Goal: Use online tool/utility: Utilize a website feature to perform a specific function

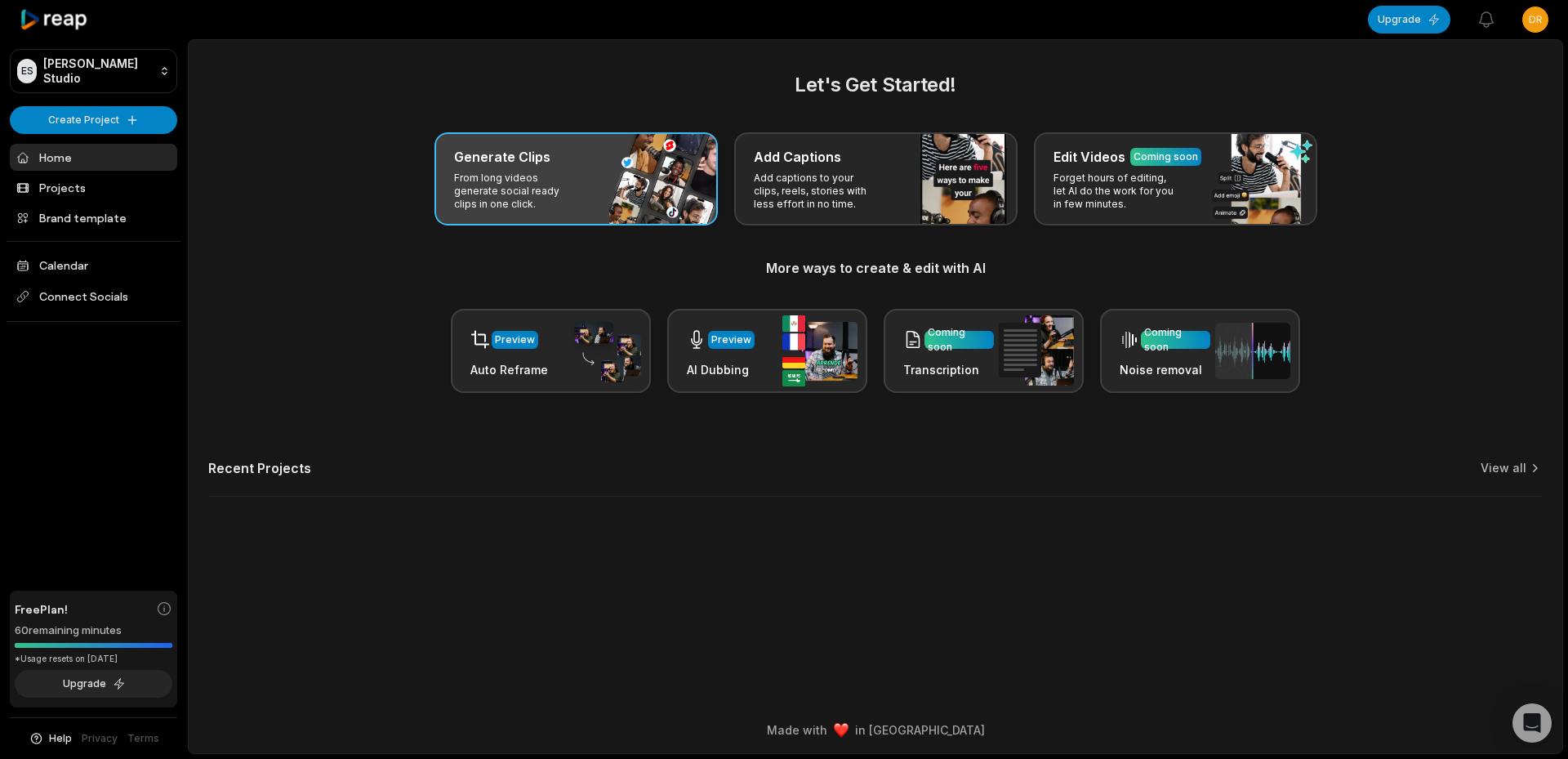
click at [635, 164] on div "Generate Clips" at bounding box center [576, 157] width 244 height 20
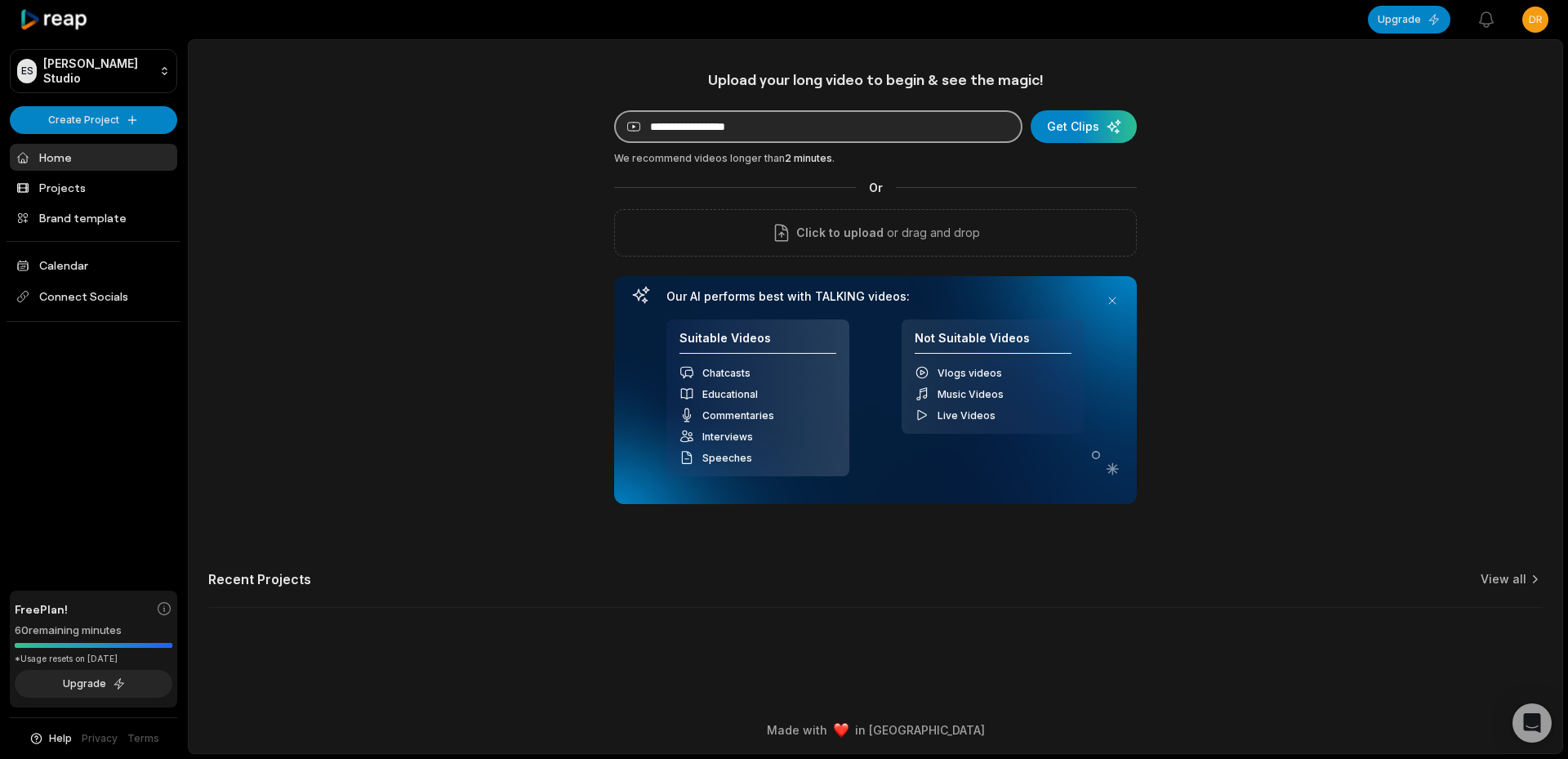
click at [837, 123] on input at bounding box center [818, 126] width 408 height 32
paste input "**********"
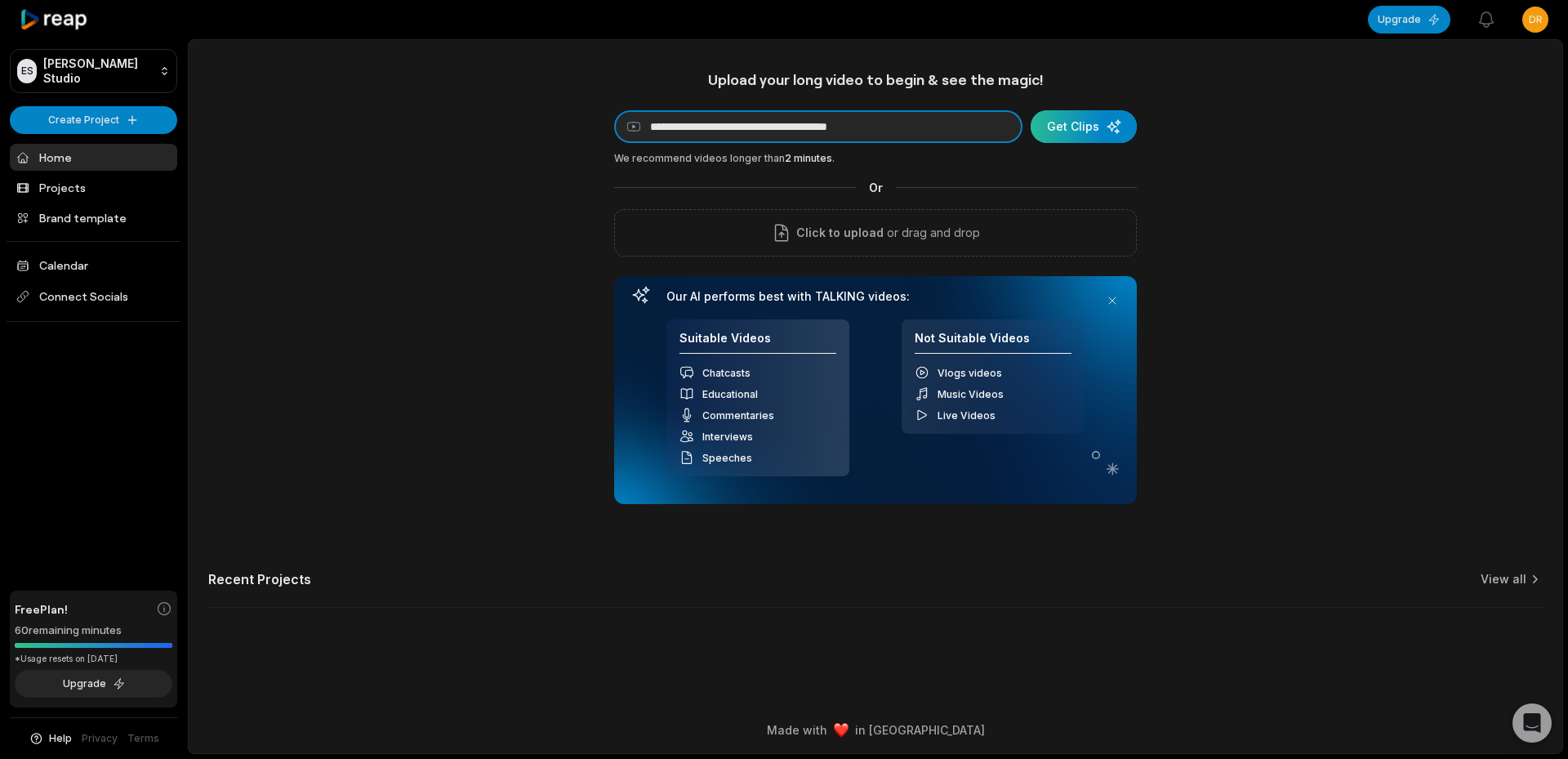
type input "**********"
click at [1061, 131] on div "submit" at bounding box center [1084, 126] width 106 height 32
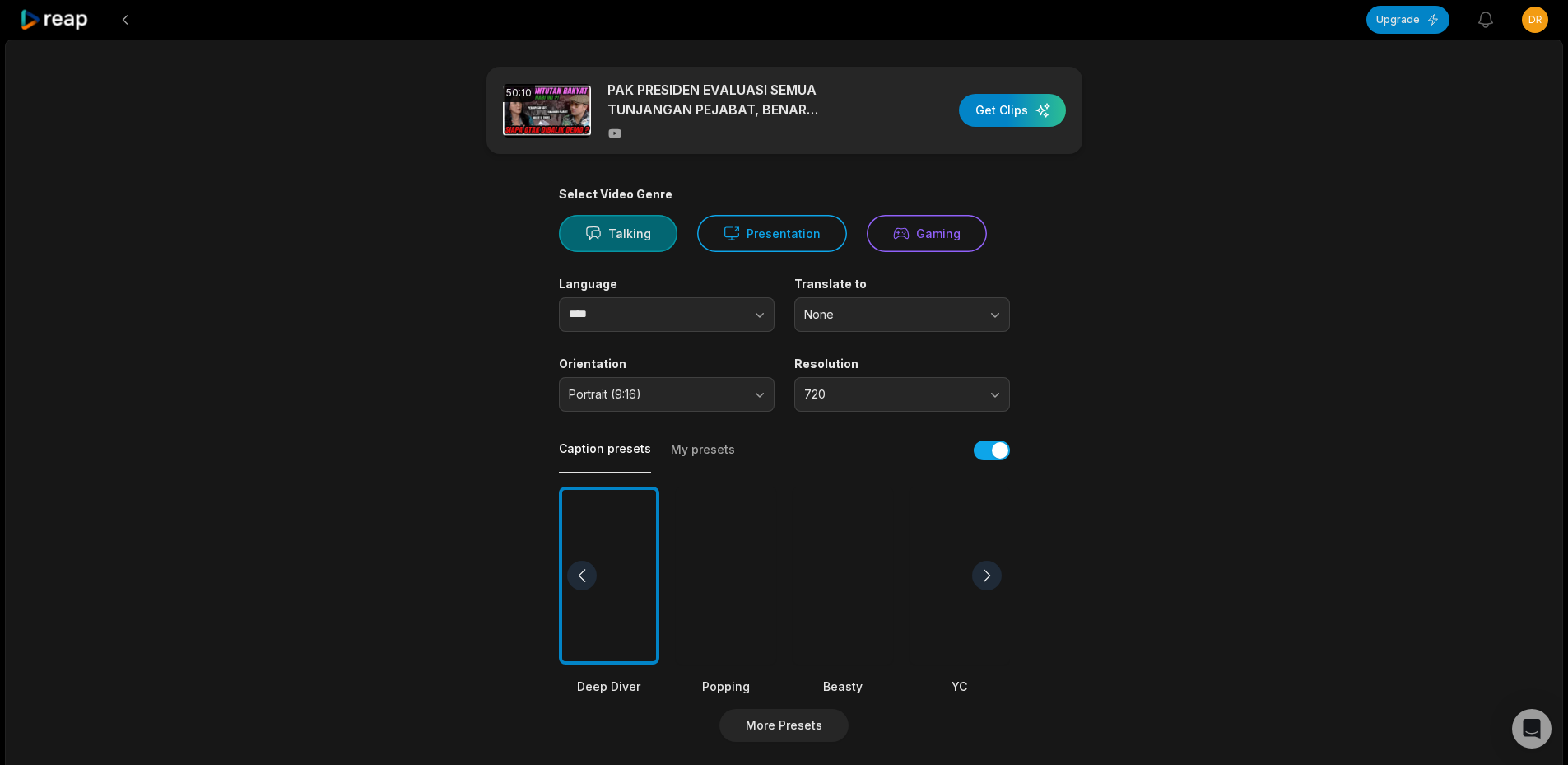
click at [593, 219] on button "Talking" at bounding box center [618, 232] width 119 height 37
click at [605, 220] on button "Talking" at bounding box center [618, 232] width 119 height 37
click at [606, 221] on button "Talking" at bounding box center [618, 232] width 119 height 37
click at [728, 237] on icon at bounding box center [732, 233] width 14 height 12
click at [667, 227] on button "Talking" at bounding box center [618, 232] width 119 height 37
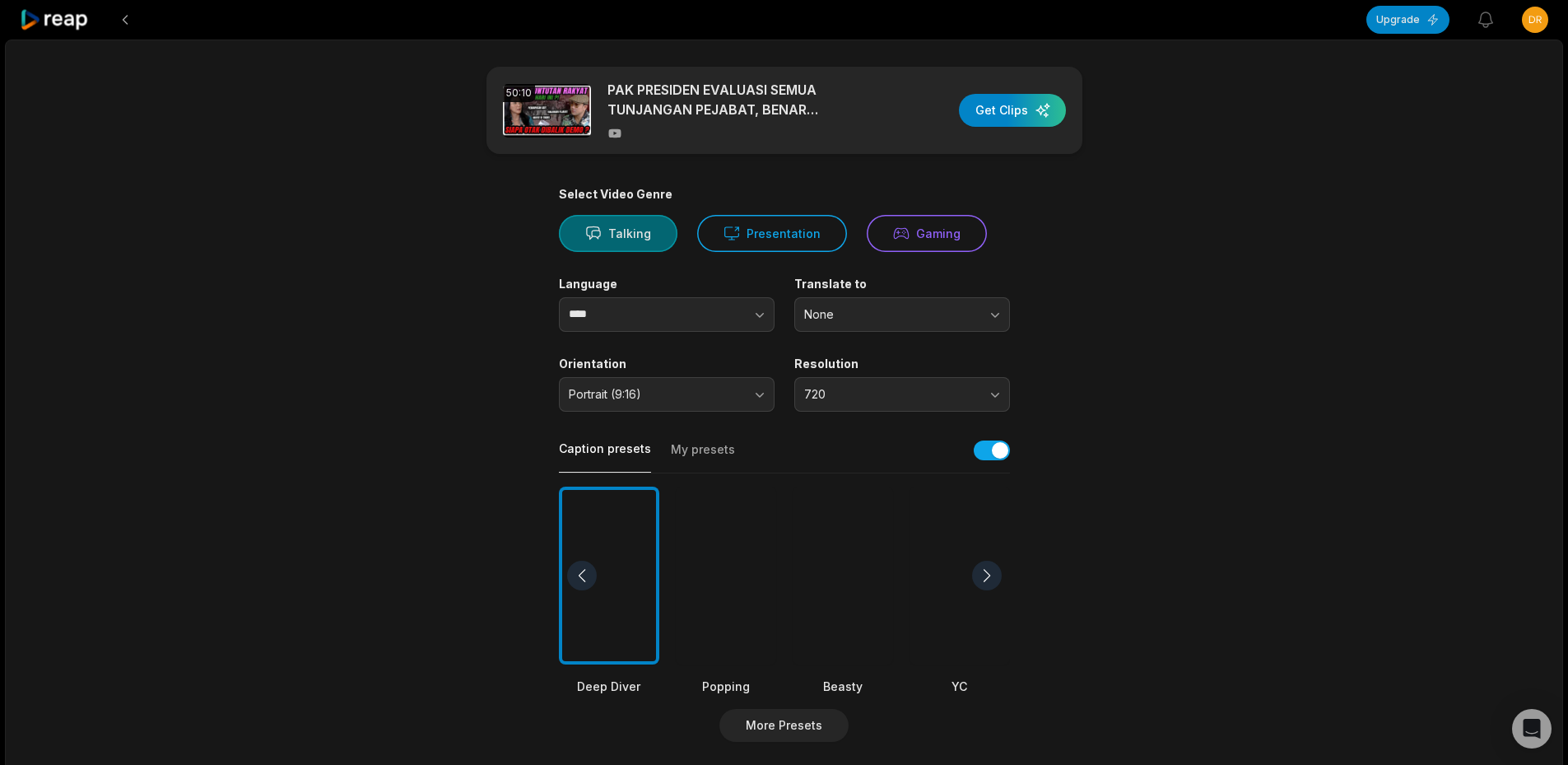
click at [610, 238] on button "Talking" at bounding box center [618, 232] width 119 height 37
click at [831, 603] on div at bounding box center [843, 575] width 101 height 179
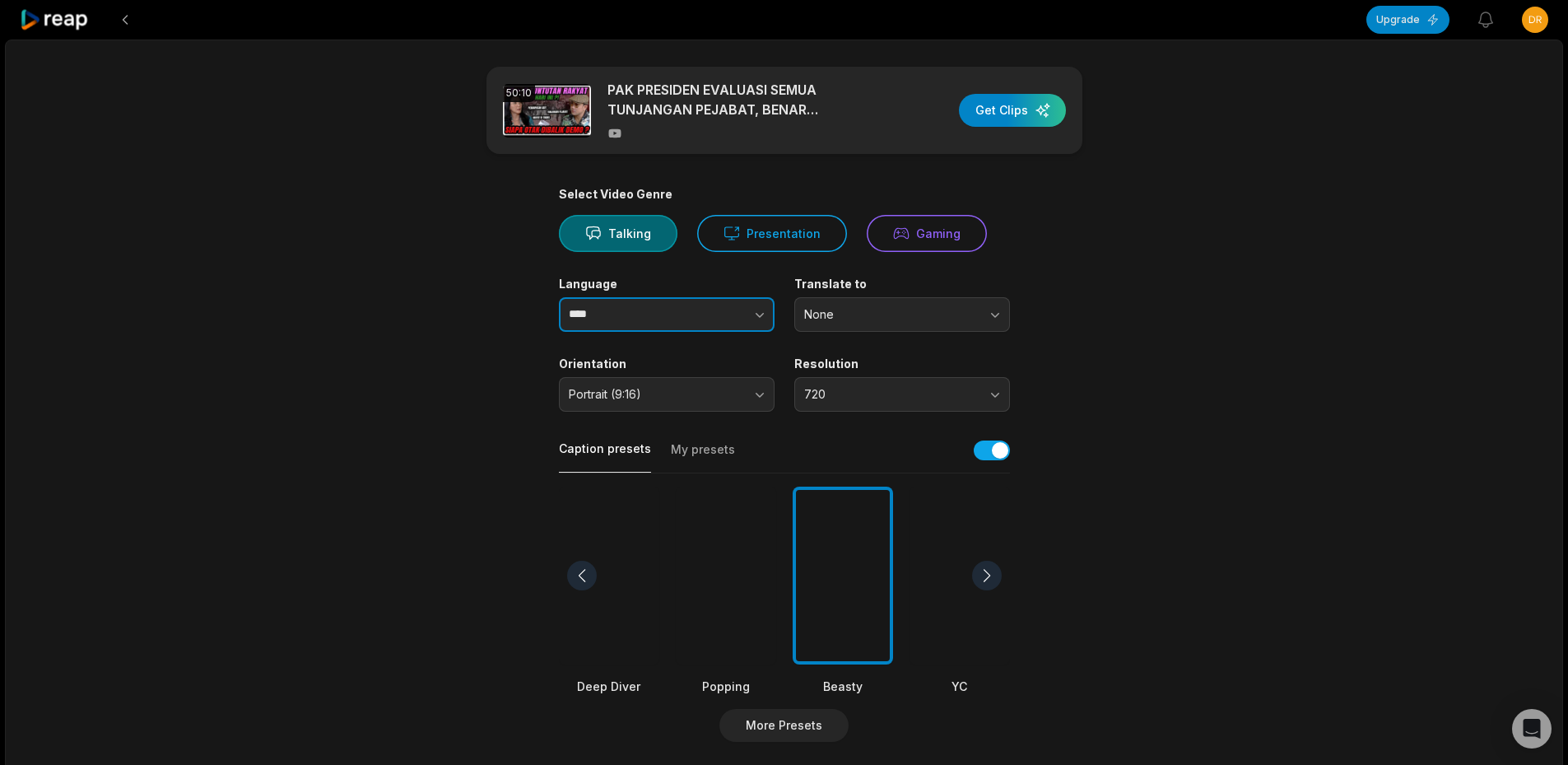
click at [645, 314] on input "****" at bounding box center [666, 314] width 216 height 35
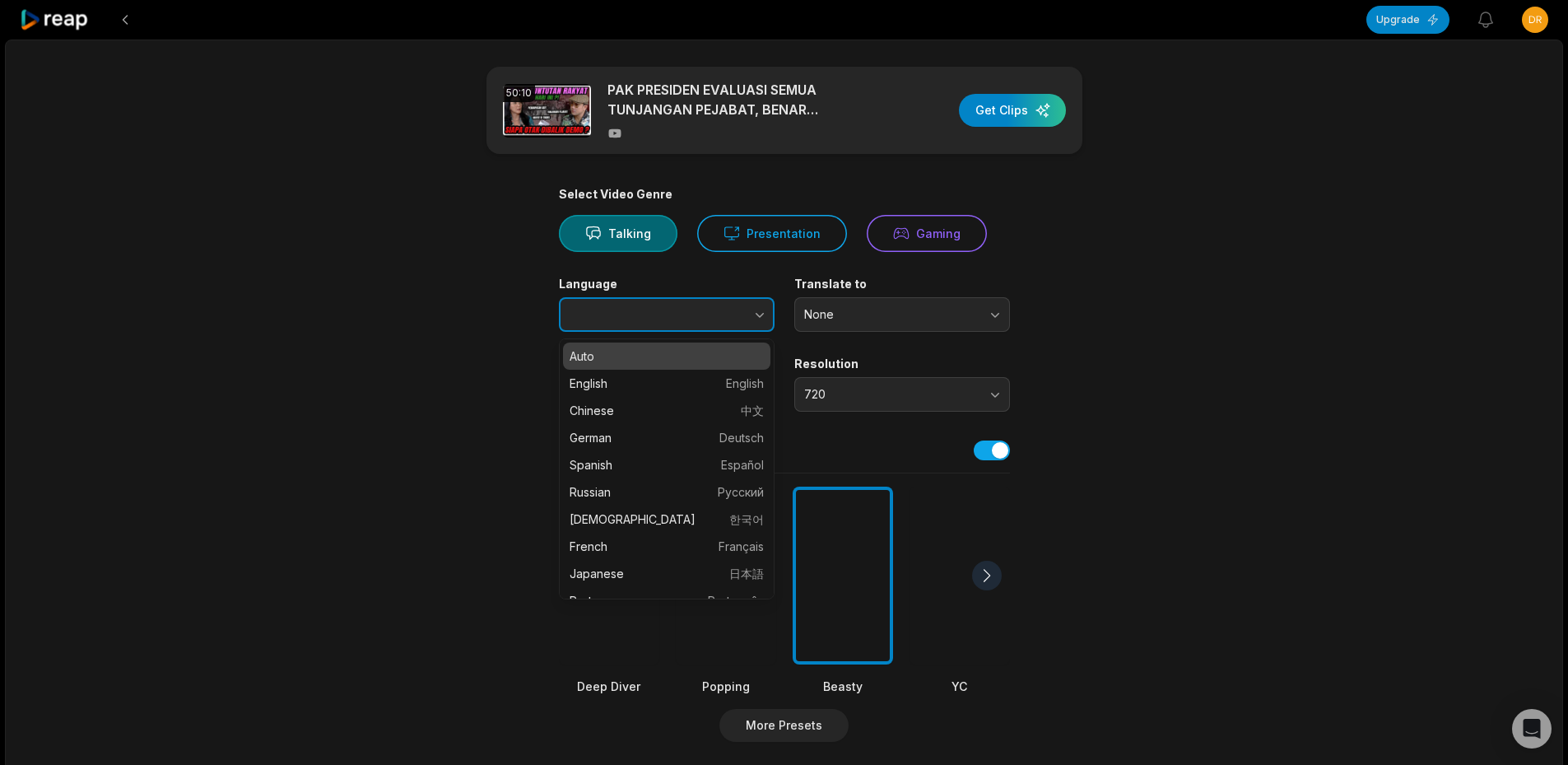
click at [743, 319] on button "button" at bounding box center [727, 314] width 94 height 35
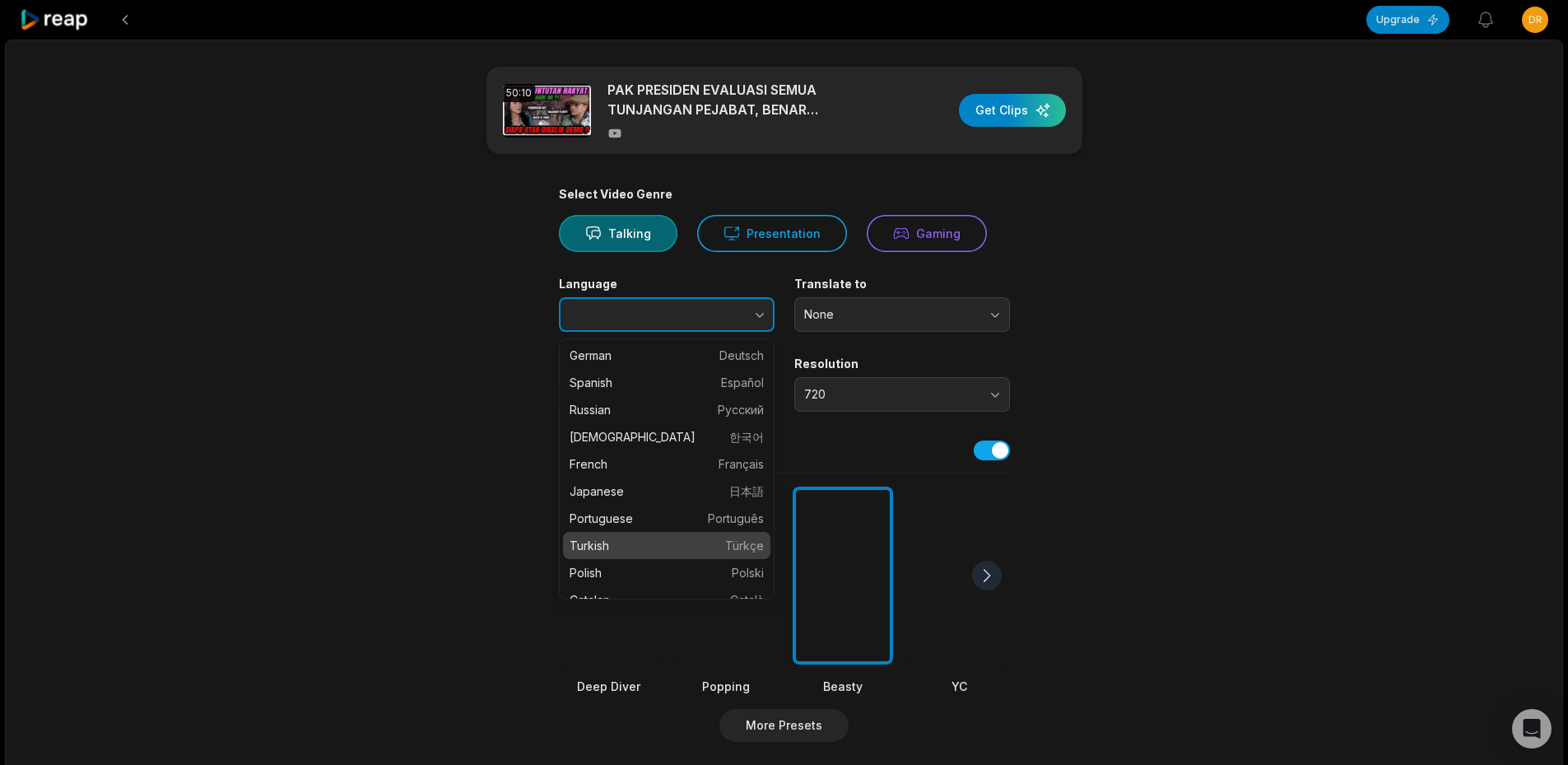
scroll to position [247, 0]
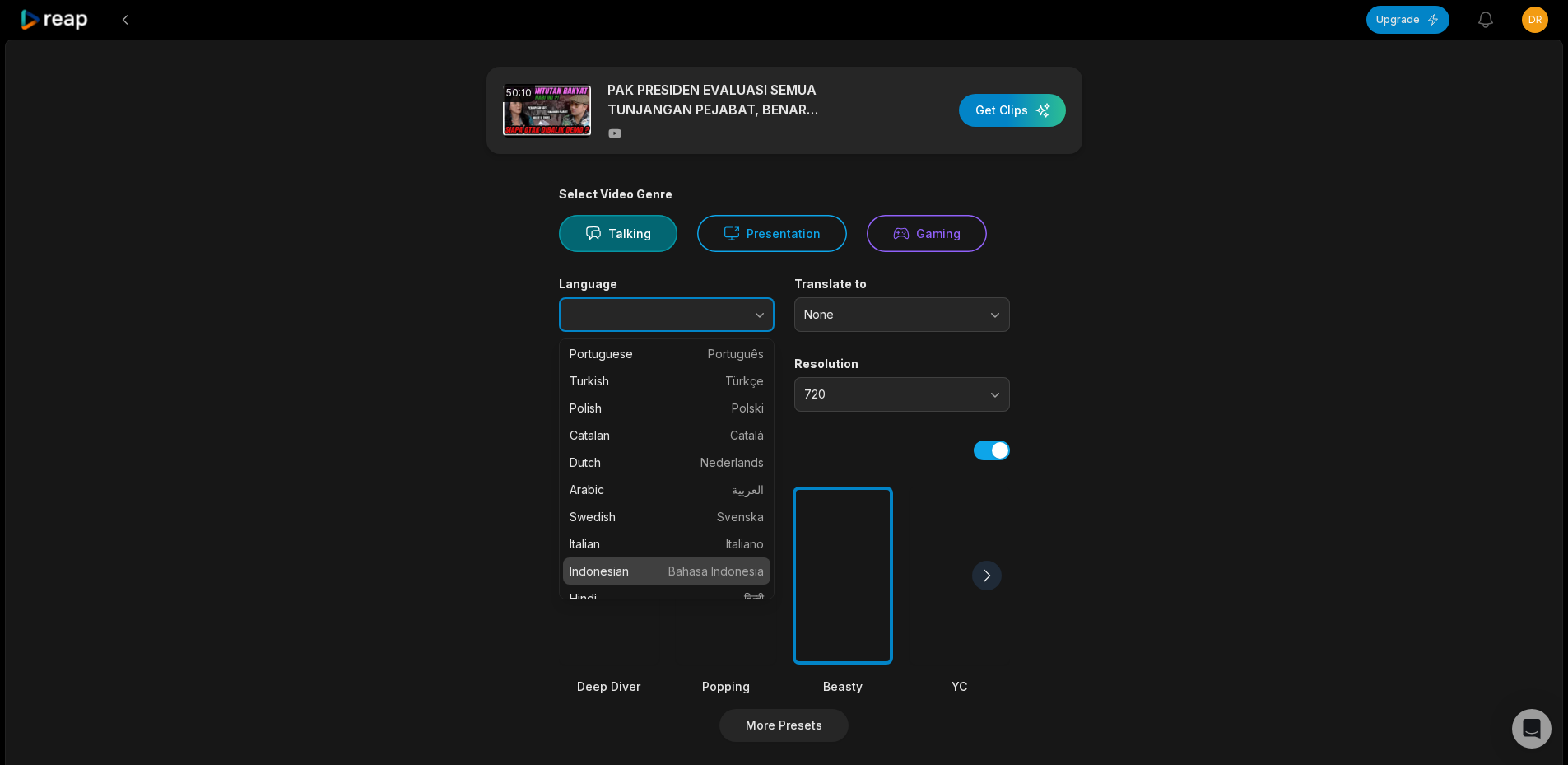
type input "**********"
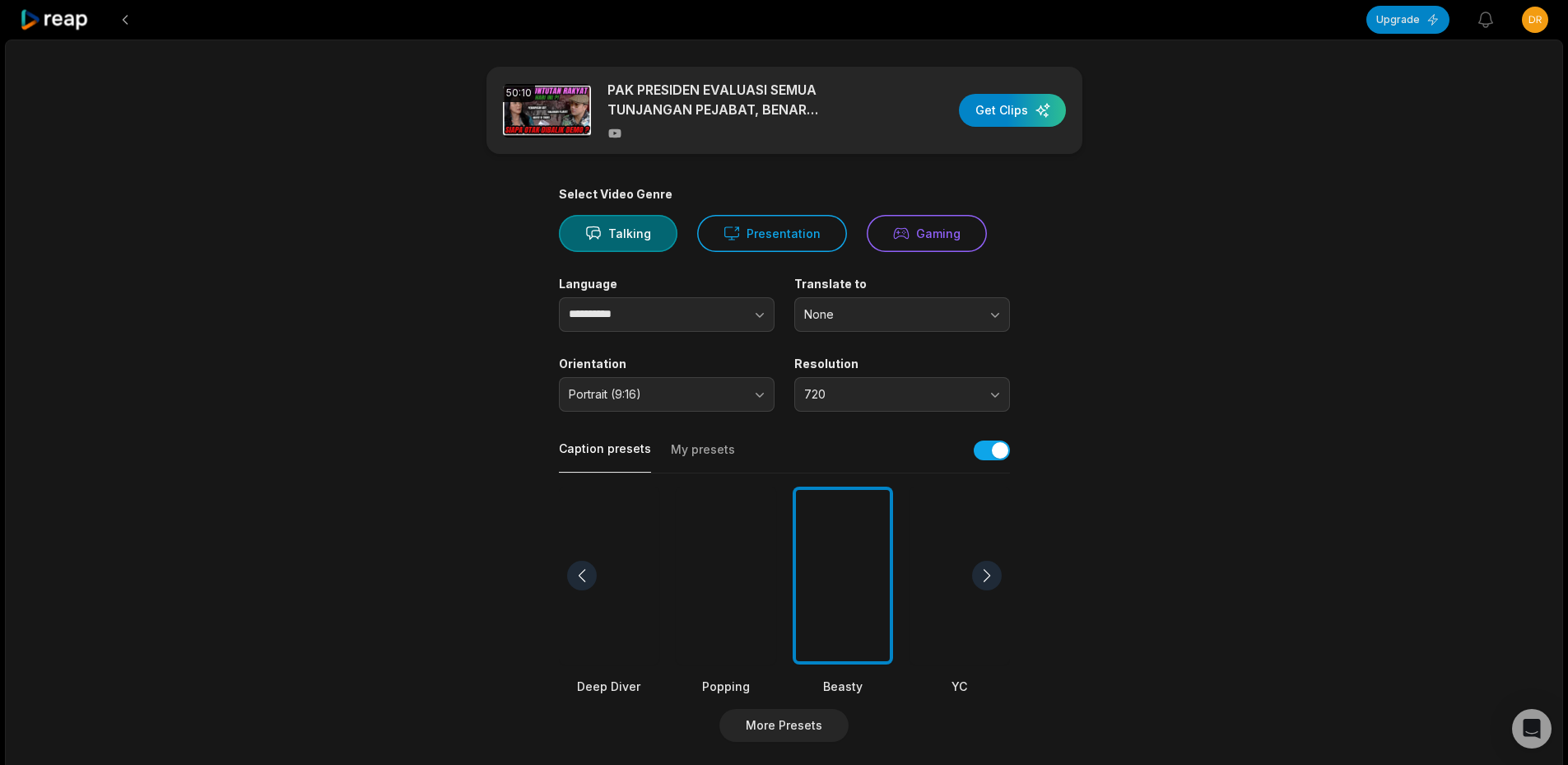
click at [874, 290] on label "Translate to" at bounding box center [903, 284] width 216 height 15
click at [874, 307] on span "None" at bounding box center [891, 314] width 173 height 15
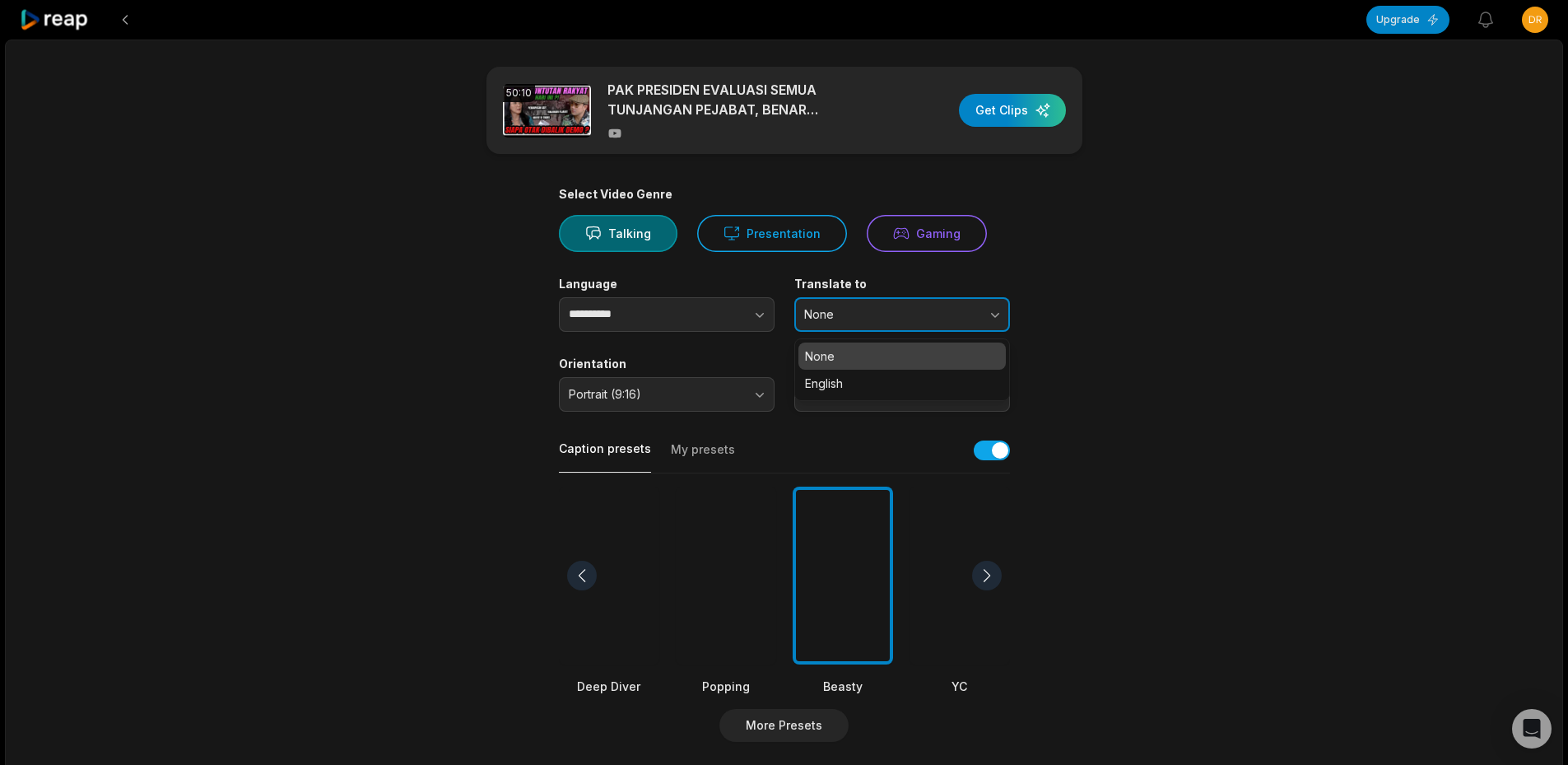
click at [874, 307] on span "None" at bounding box center [891, 314] width 173 height 15
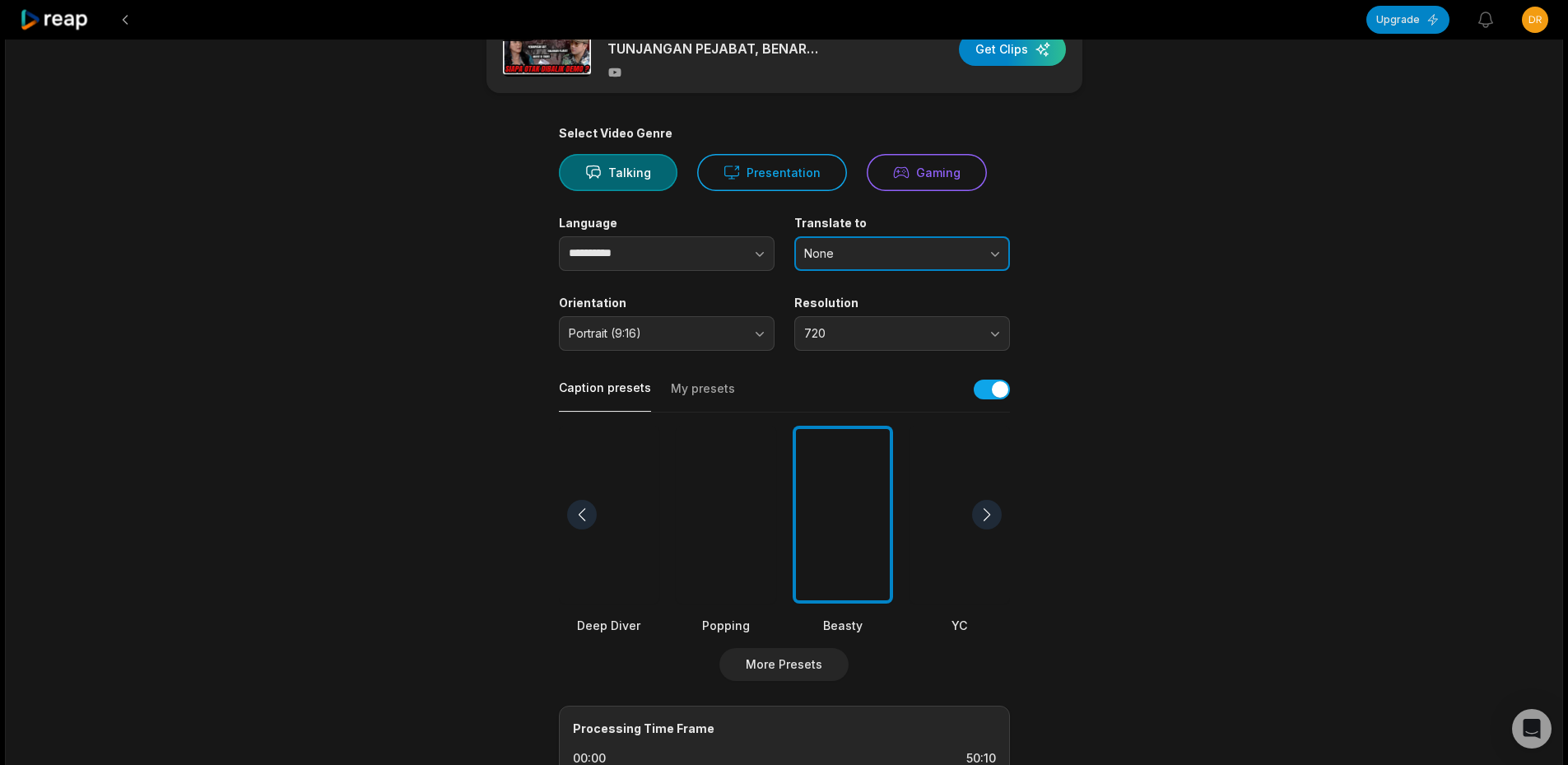
scroll to position [411, 0]
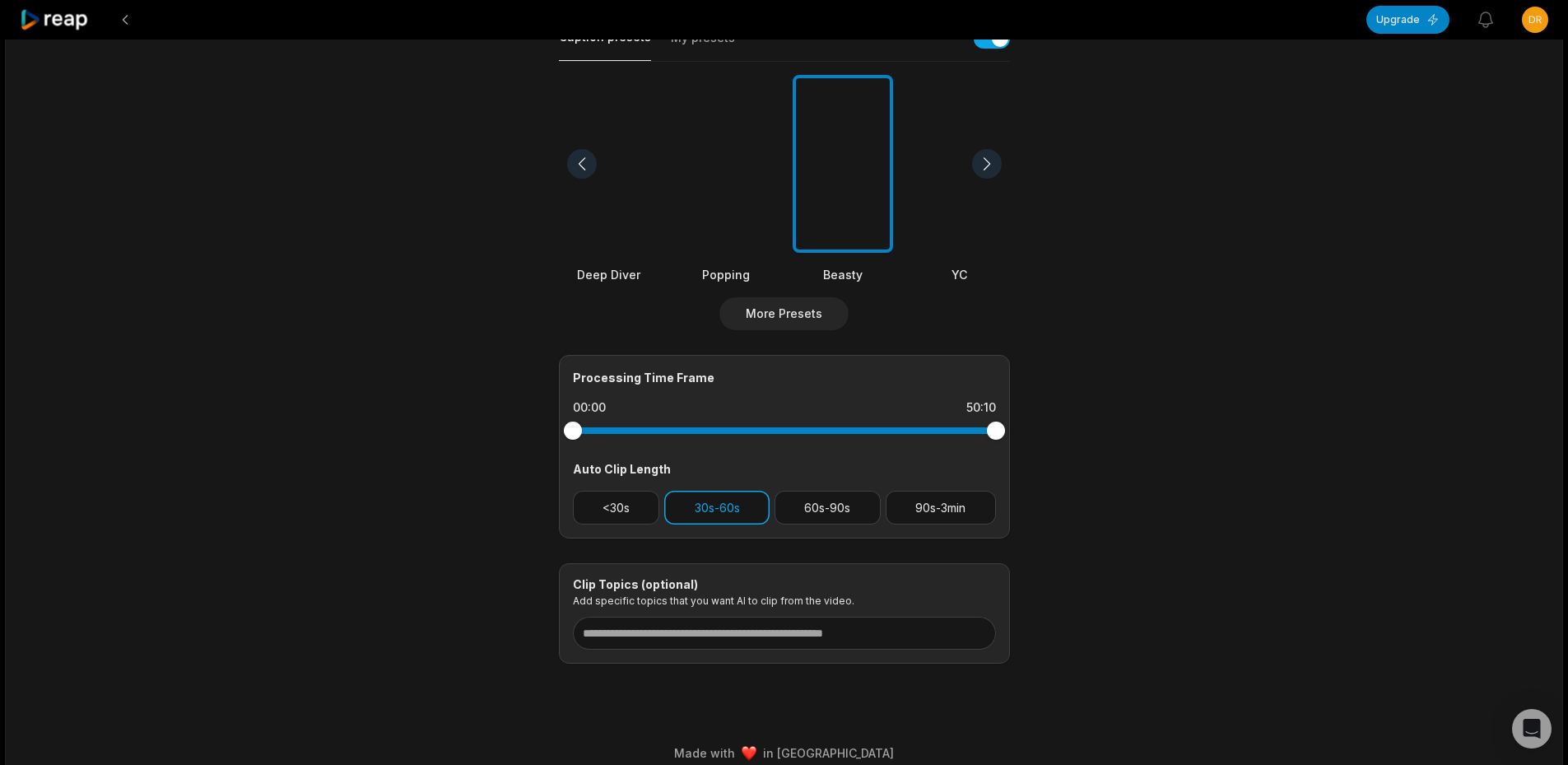
click at [726, 499] on button "30s-60s" at bounding box center [717, 507] width 106 height 34
click at [809, 519] on button "60s-90s" at bounding box center [828, 507] width 106 height 34
click at [945, 524] on button "90s-3min" at bounding box center [941, 507] width 111 height 34
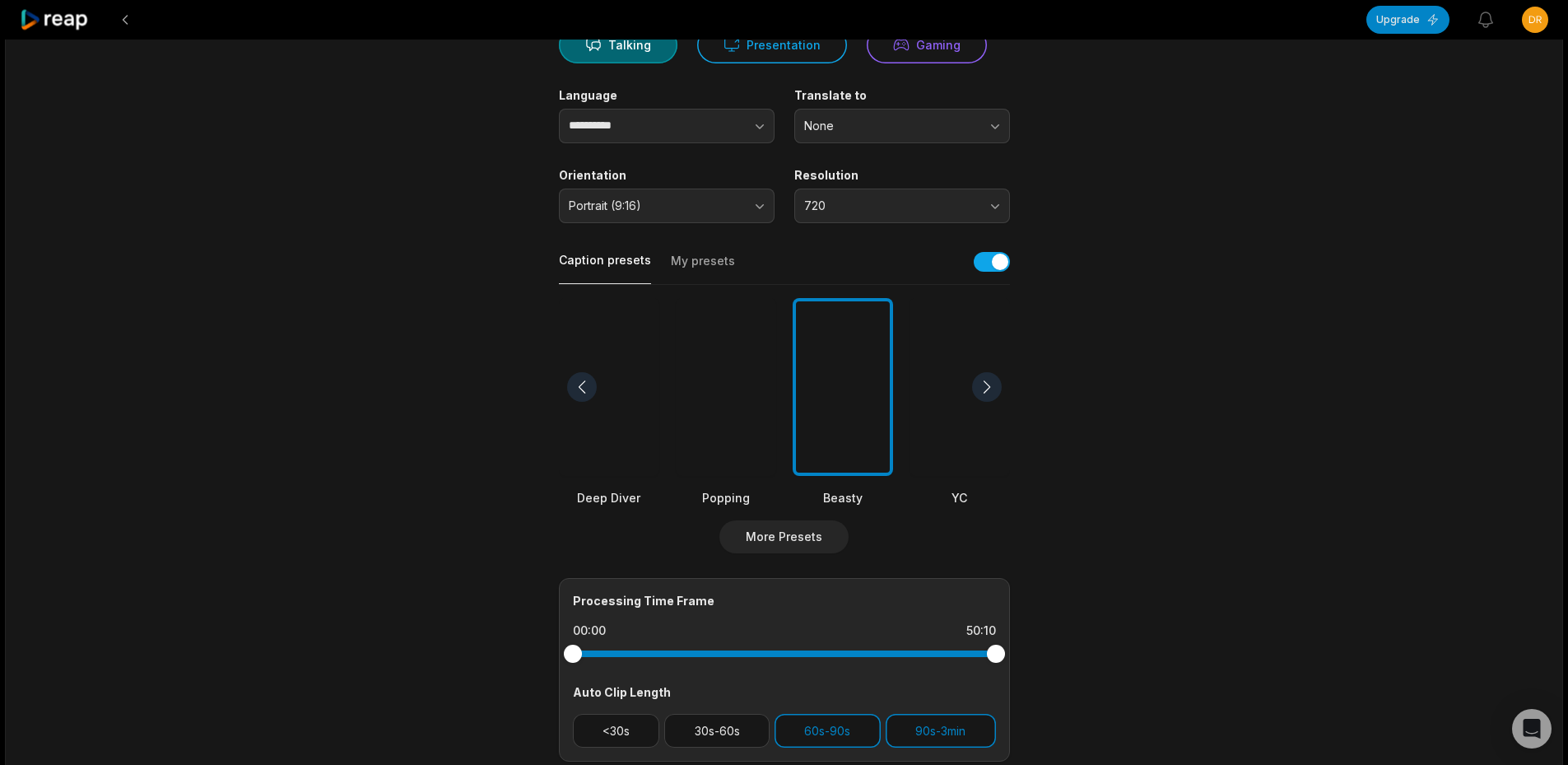
scroll to position [0, 0]
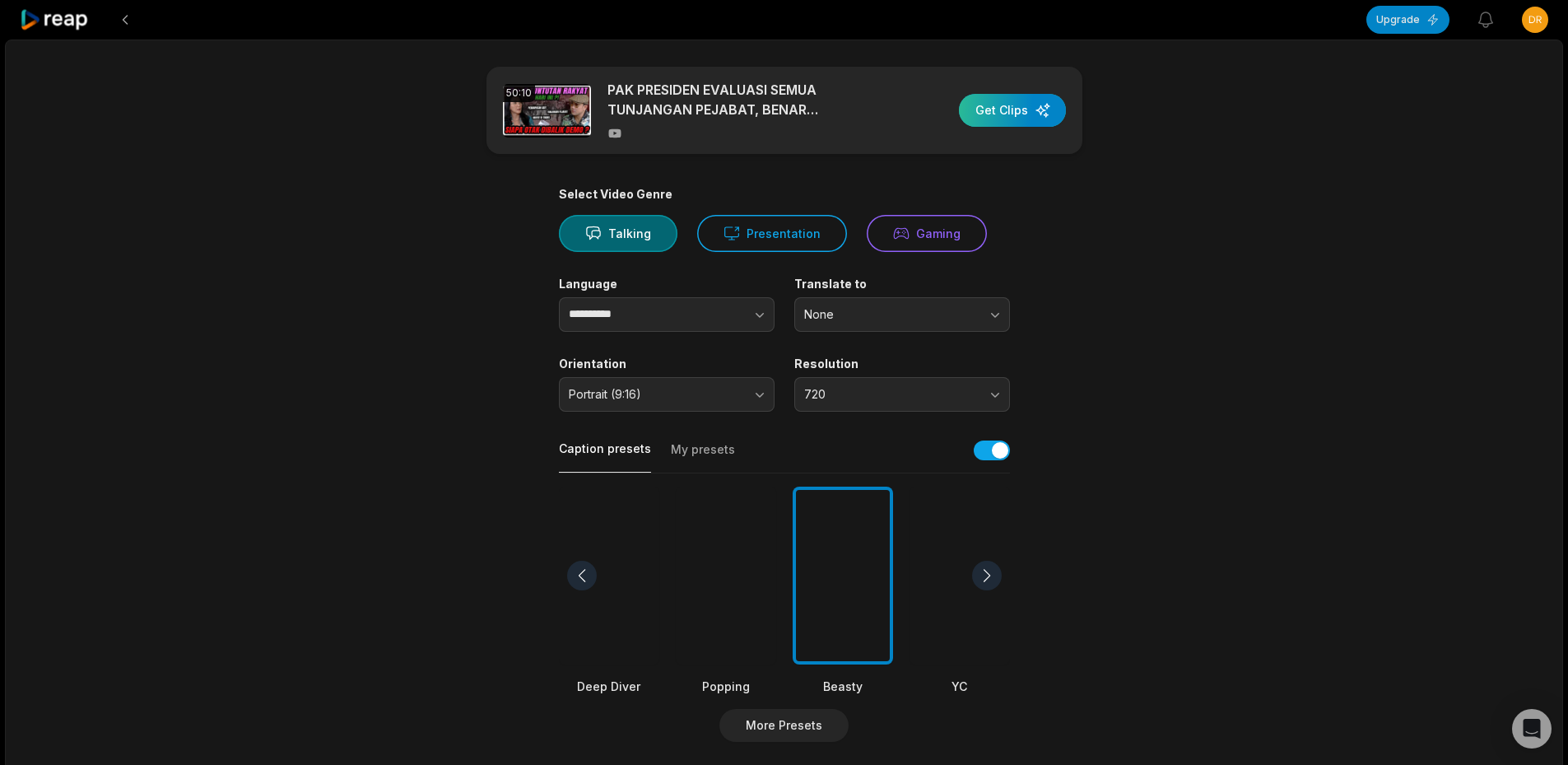
click at [998, 105] on div "button" at bounding box center [1012, 110] width 107 height 33
